Goal: Information Seeking & Learning: Learn about a topic

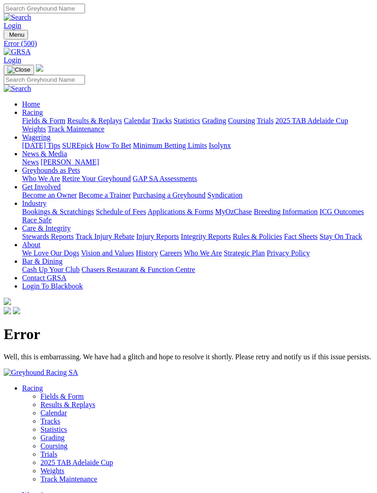
click at [7, 37] on img "Toggle navigation" at bounding box center [7, 37] width 0 height 0
click at [43, 108] on link "Racing" at bounding box center [32, 112] width 21 height 8
click at [103, 124] on link "Results & Replays" at bounding box center [94, 121] width 55 height 8
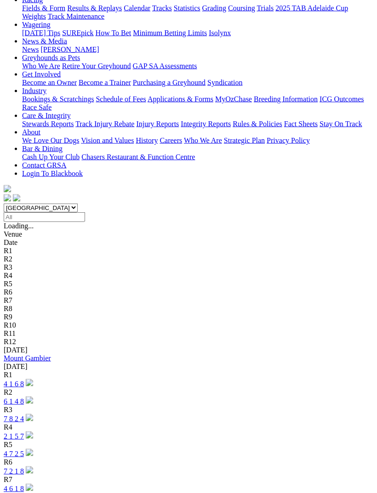
scroll to position [131, 0]
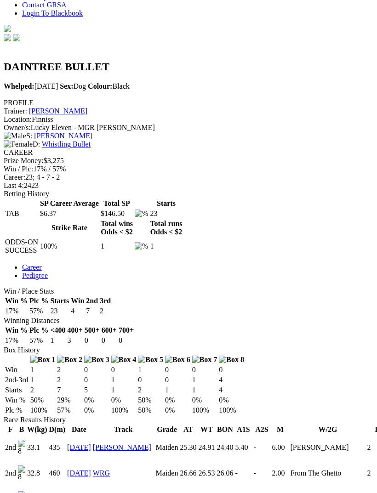
scroll to position [135, 0]
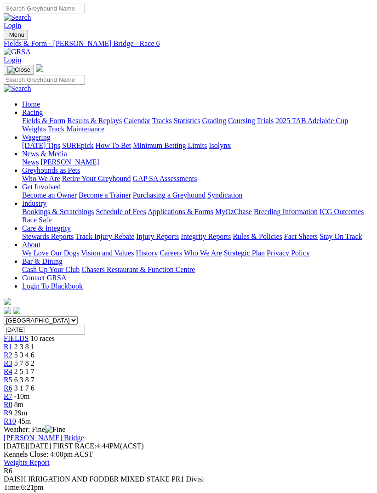
click at [30, 392] on span "-10m" at bounding box center [22, 396] width 16 height 8
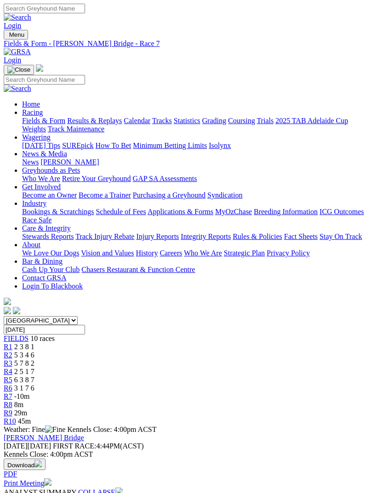
click at [12, 401] on link "R8" at bounding box center [8, 405] width 9 height 8
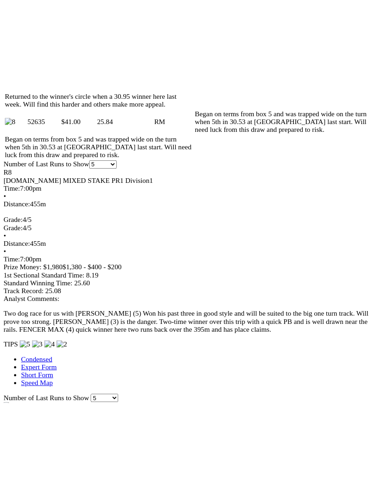
scroll to position [790, 0]
